Goal: Find specific page/section: Find specific page/section

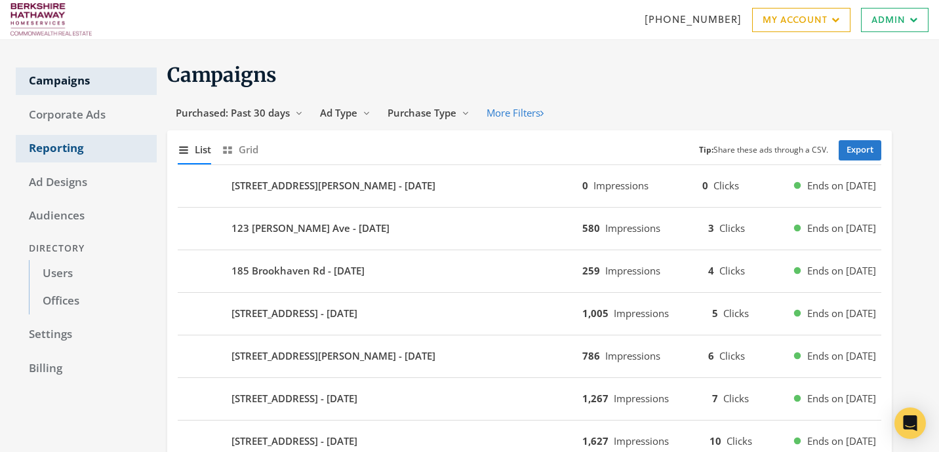
click at [80, 145] on link "Reporting" at bounding box center [86, 149] width 141 height 28
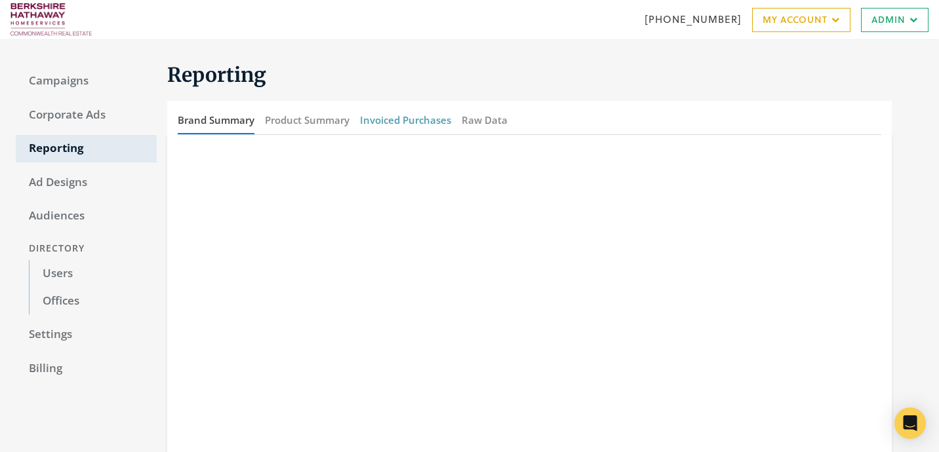
click at [397, 123] on button "Invoiced Purchases" at bounding box center [405, 120] width 91 height 28
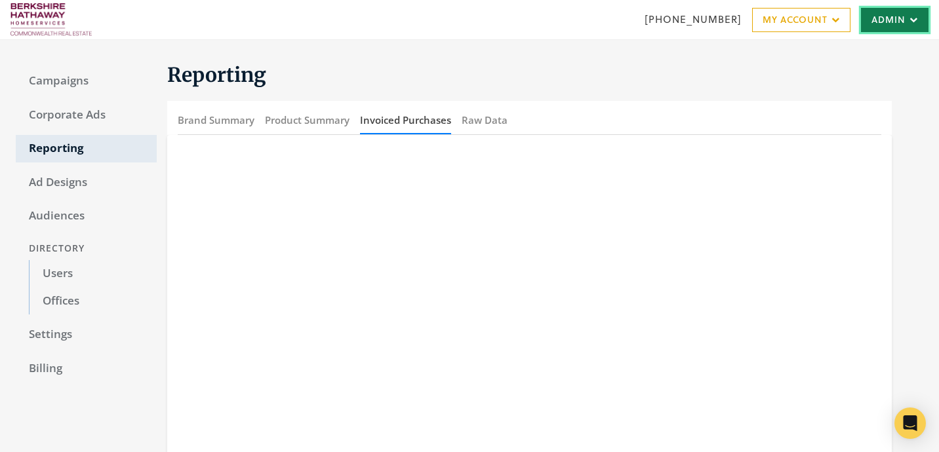
click at [885, 21] on link "Admin" at bounding box center [895, 20] width 68 height 24
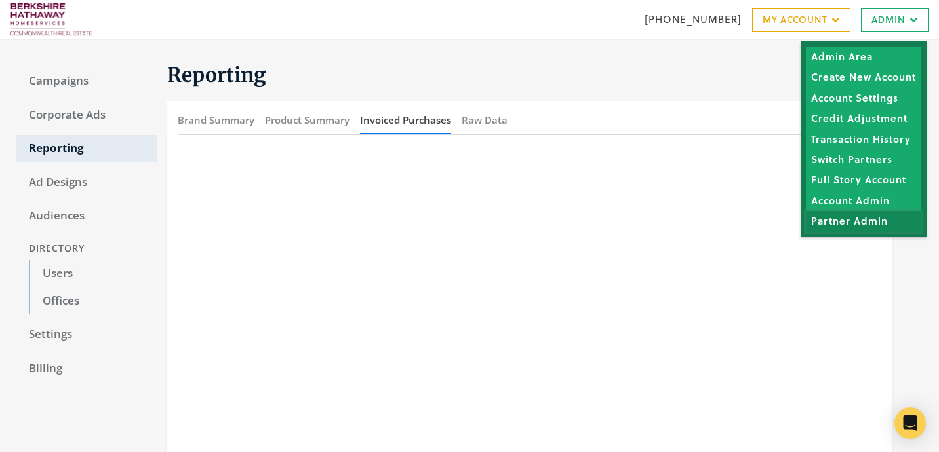
click at [832, 225] on link "Partner Admin" at bounding box center [863, 221] width 115 height 20
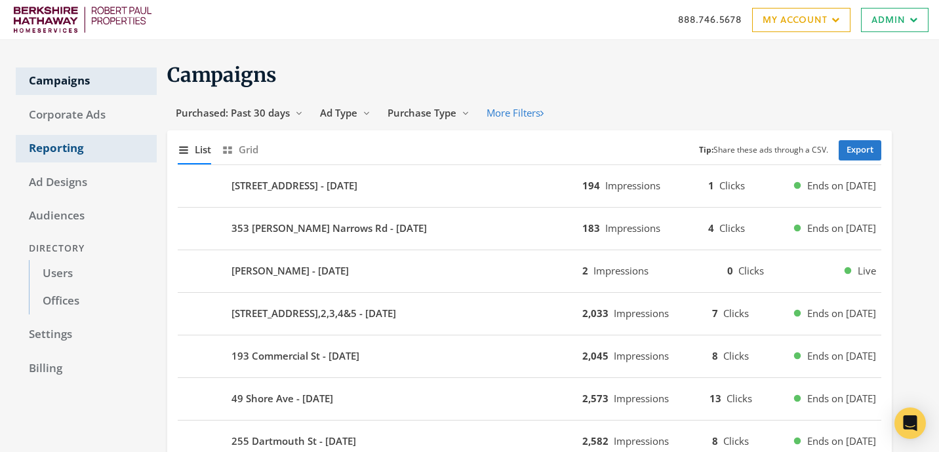
click at [77, 157] on link "Reporting" at bounding box center [86, 149] width 141 height 28
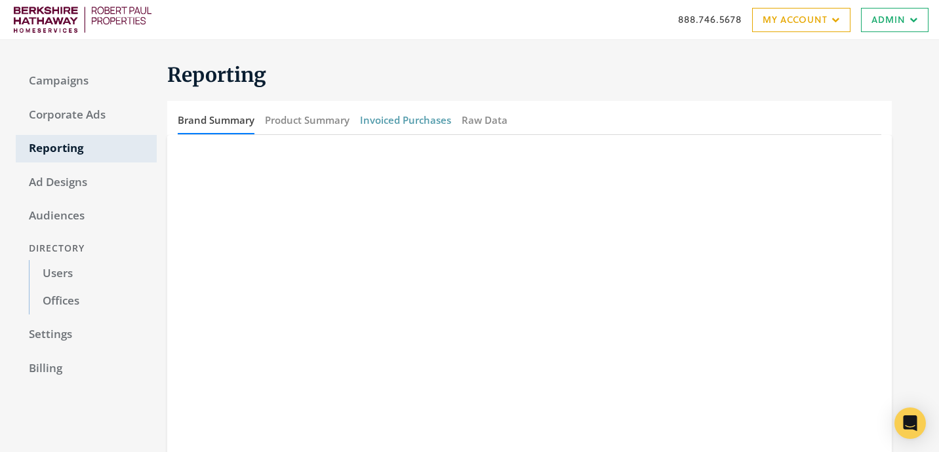
click at [412, 123] on button "Invoiced Purchases" at bounding box center [405, 120] width 91 height 28
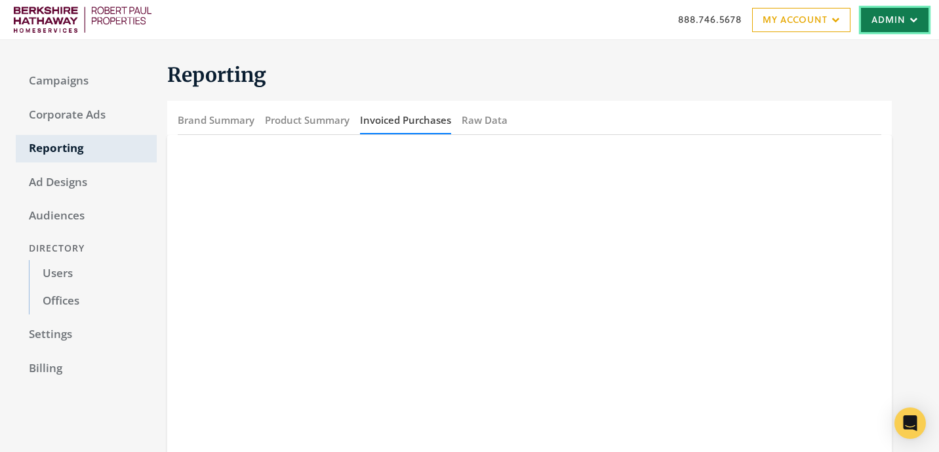
click at [873, 14] on link "Admin" at bounding box center [895, 20] width 68 height 24
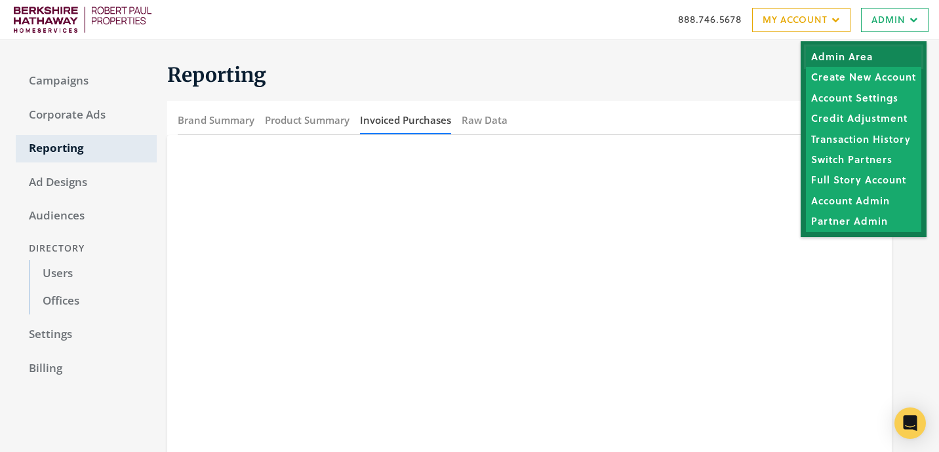
click at [857, 52] on link "Admin Area" at bounding box center [863, 57] width 115 height 20
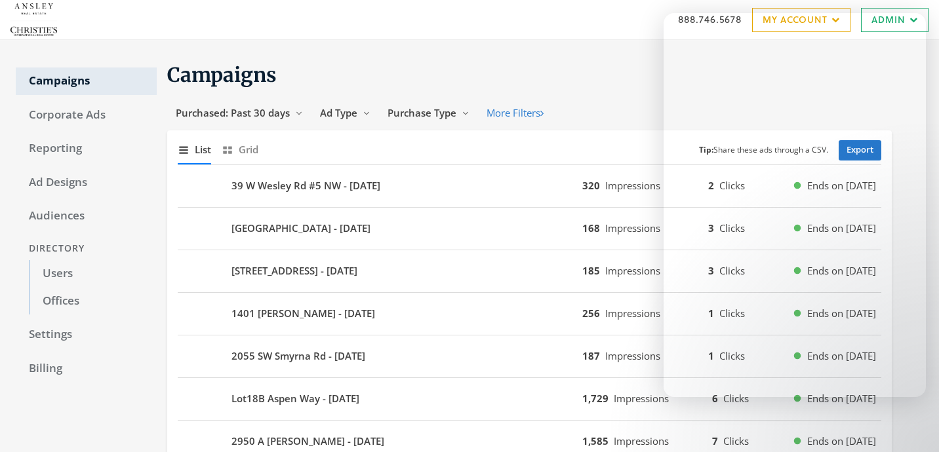
click at [497, 72] on h1 "Campaigns" at bounding box center [529, 75] width 724 height 26
